Goal: Find specific page/section: Find specific page/section

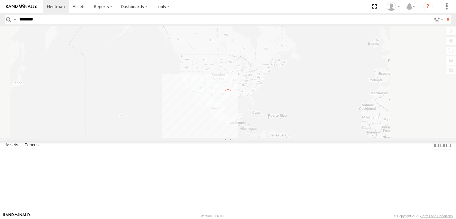
type input "********"
click at [445, 15] on input "**" at bounding box center [448, 19] width 7 height 9
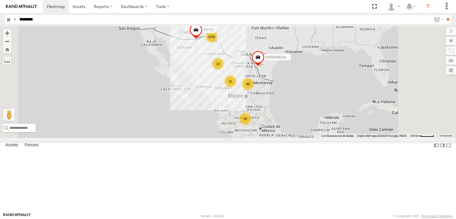
click at [7, 20] on input "button" at bounding box center [9, 19] width 8 height 9
